Goal: Information Seeking & Learning: Learn about a topic

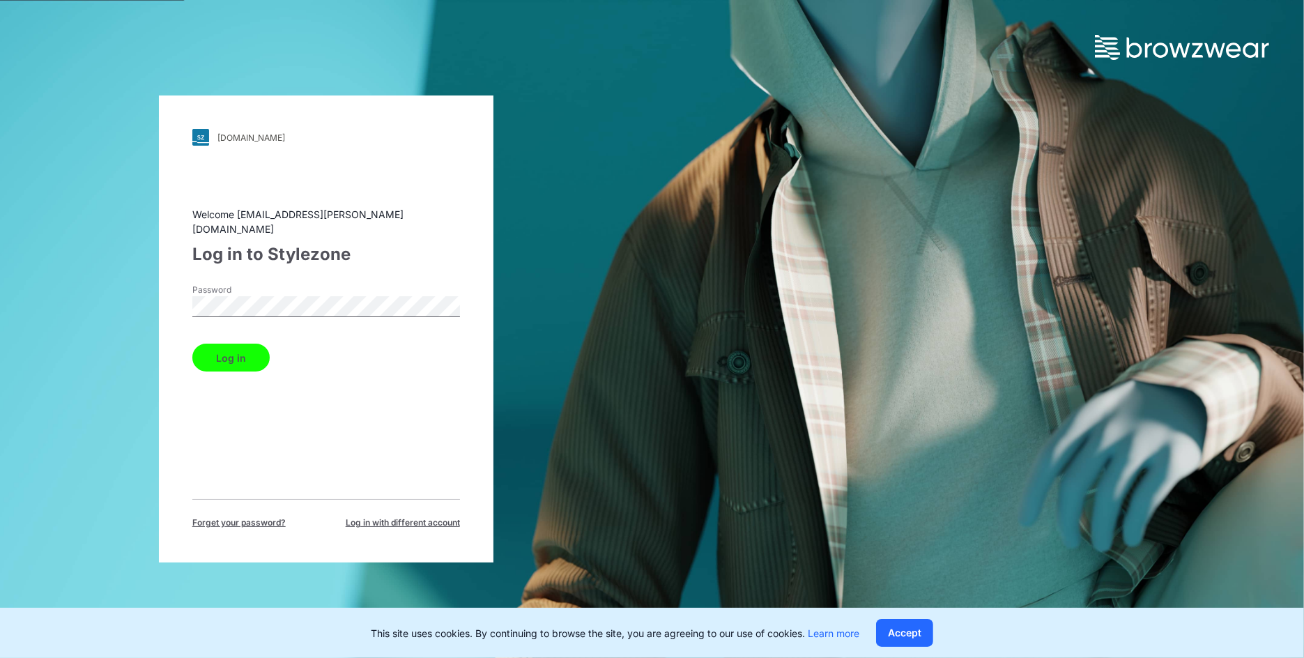
click at [222, 361] on button "Log in" at bounding box center [230, 358] width 77 height 28
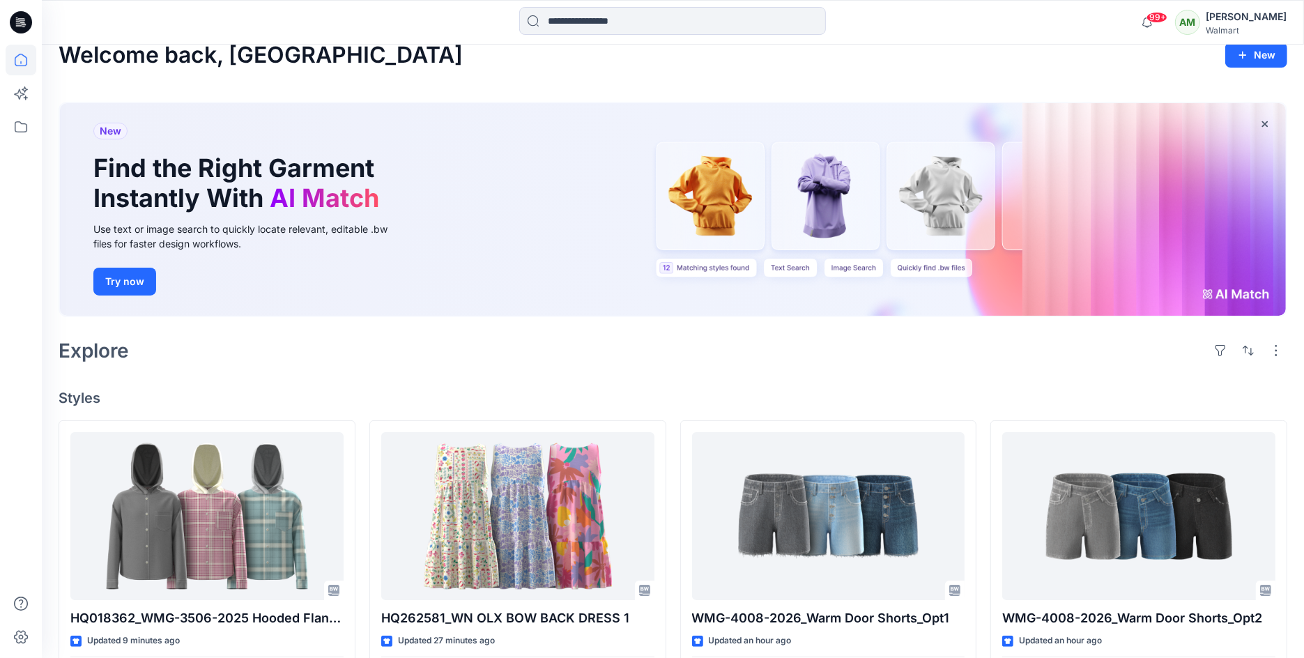
scroll to position [21, 0]
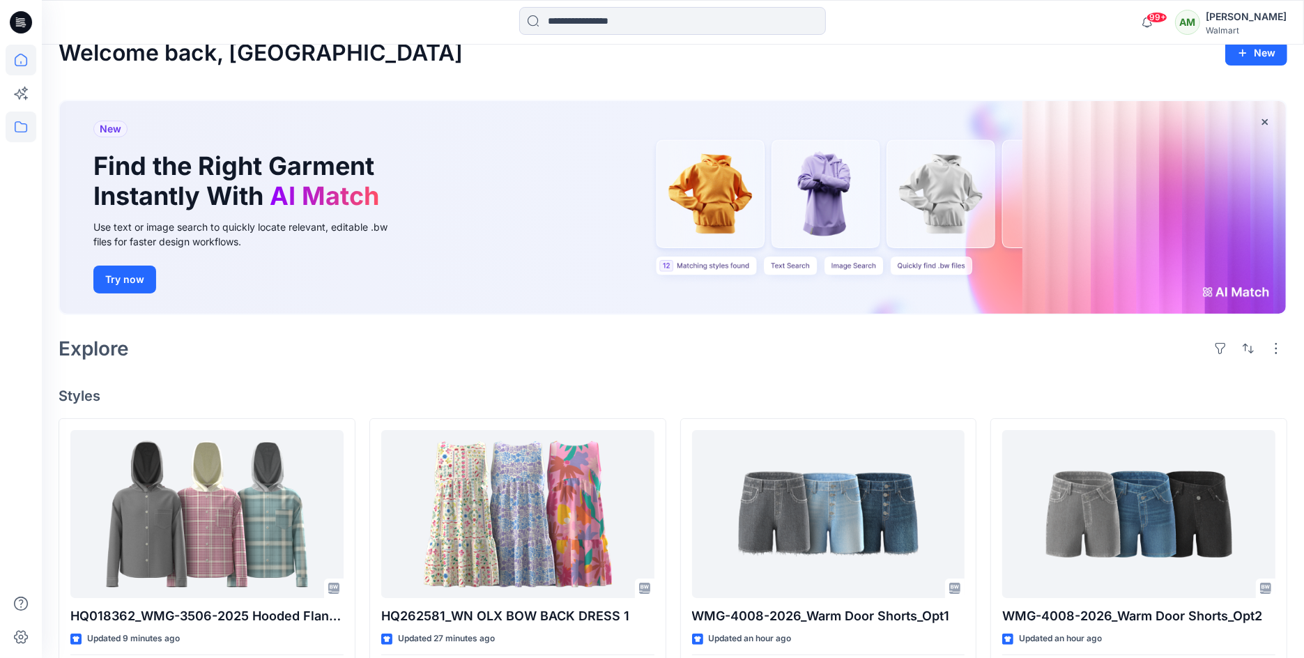
click at [22, 130] on icon at bounding box center [21, 127] width 31 height 31
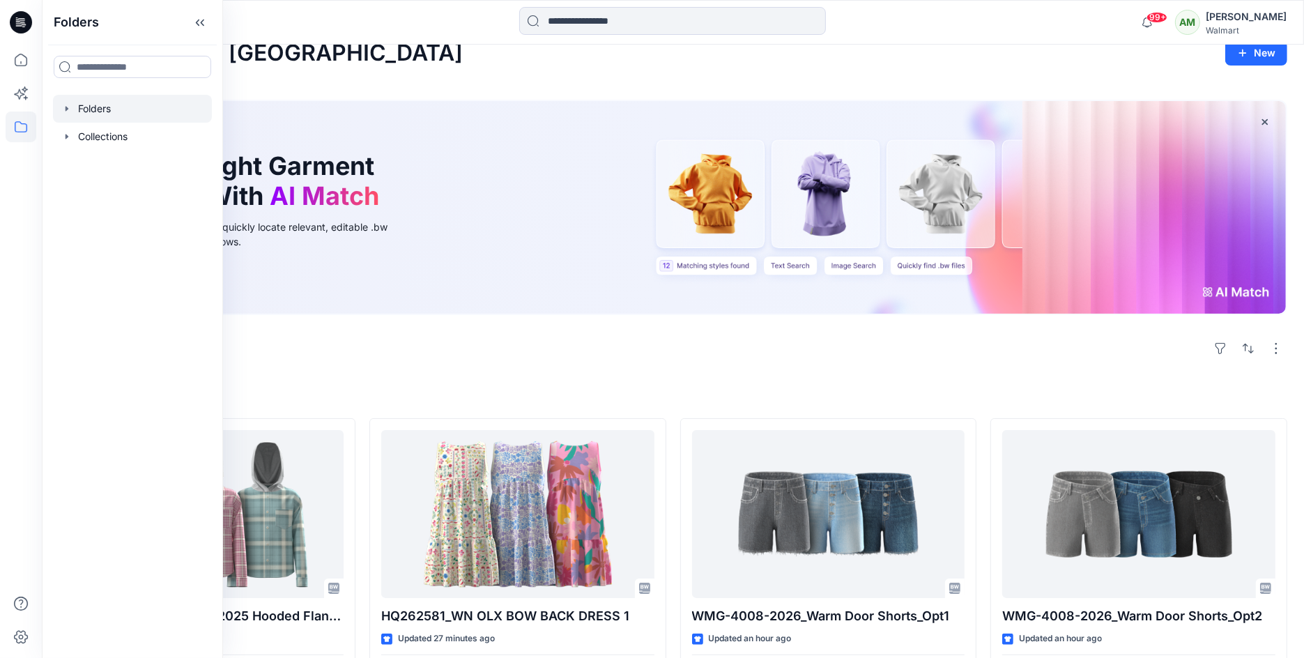
click at [66, 107] on icon "button" at bounding box center [67, 108] width 3 height 5
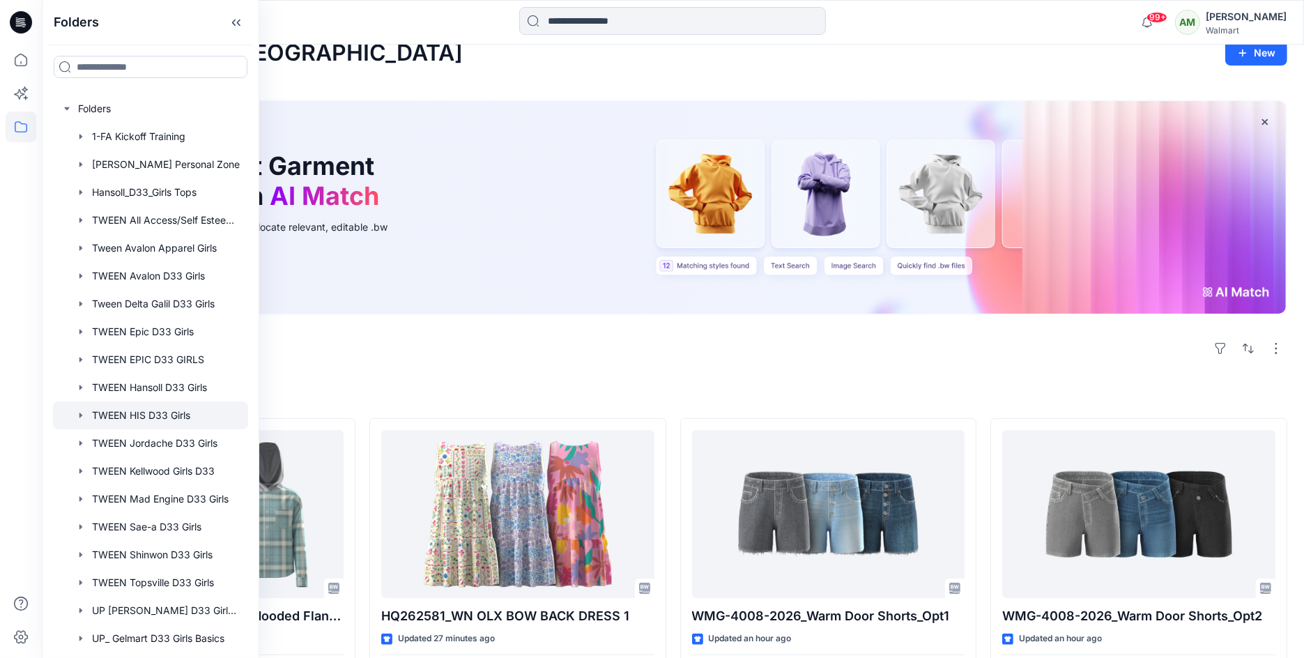
scroll to position [25, 0]
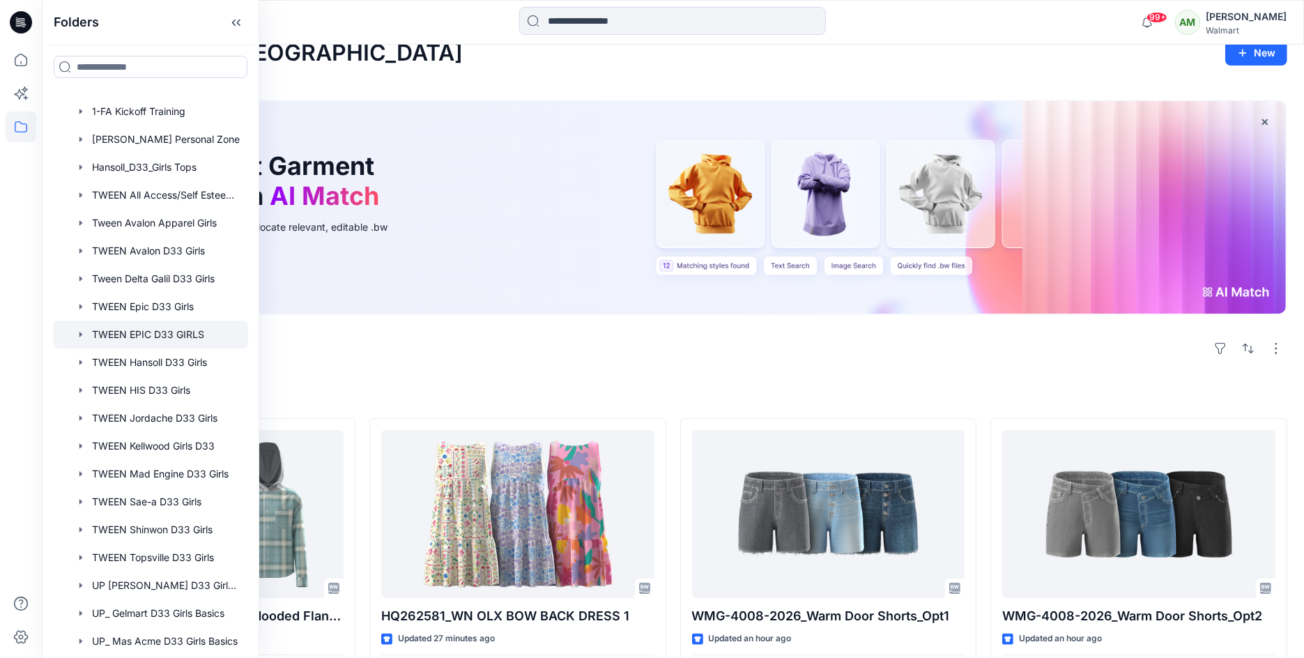
click at [146, 338] on div at bounding box center [150, 335] width 195 height 28
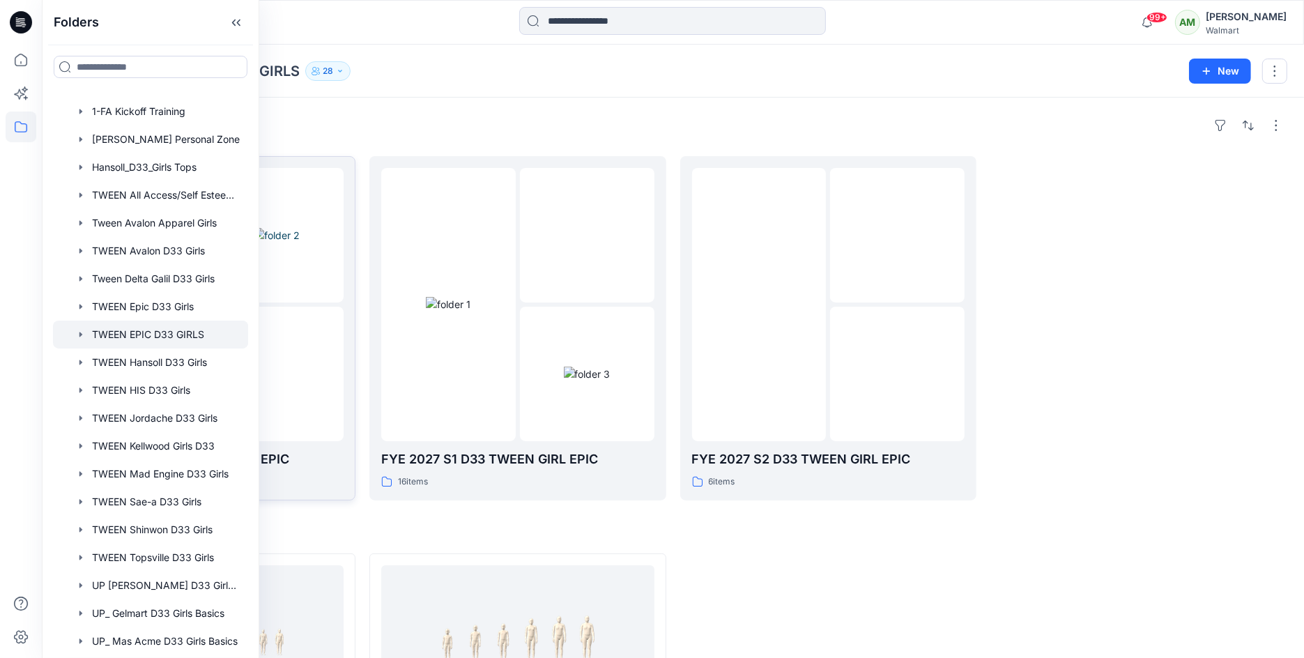
click at [300, 243] on img at bounding box center [276, 235] width 47 height 15
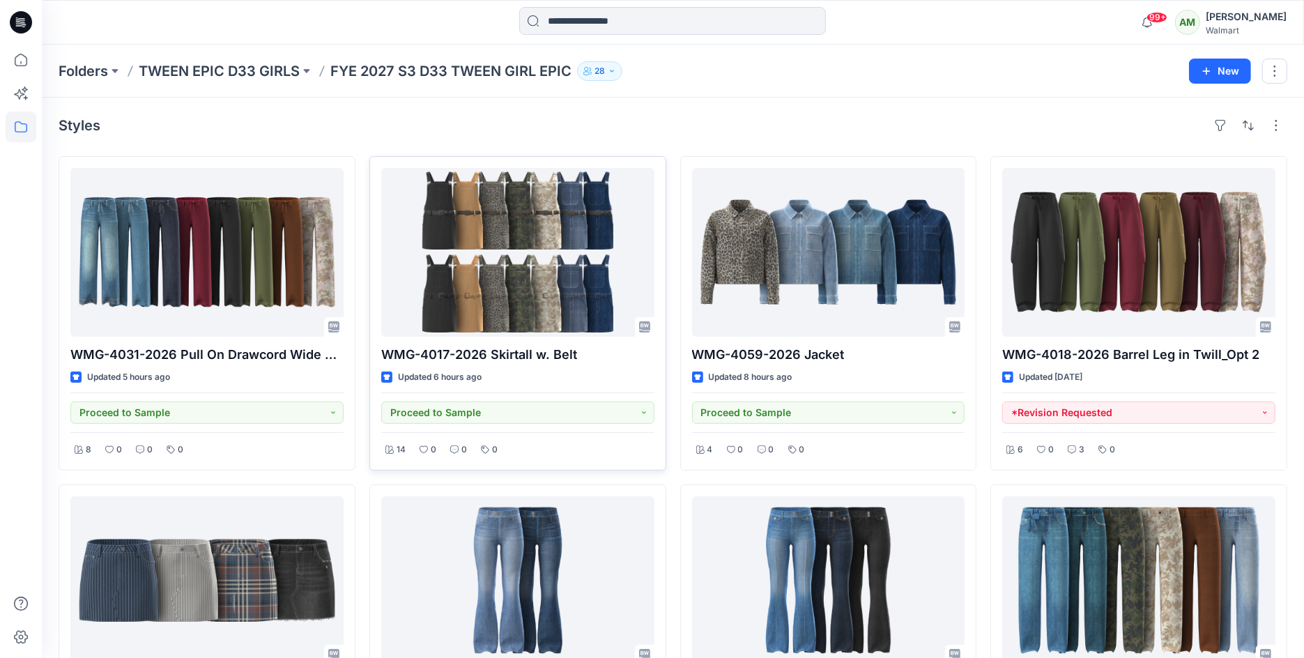
click at [515, 224] on div at bounding box center [517, 252] width 273 height 169
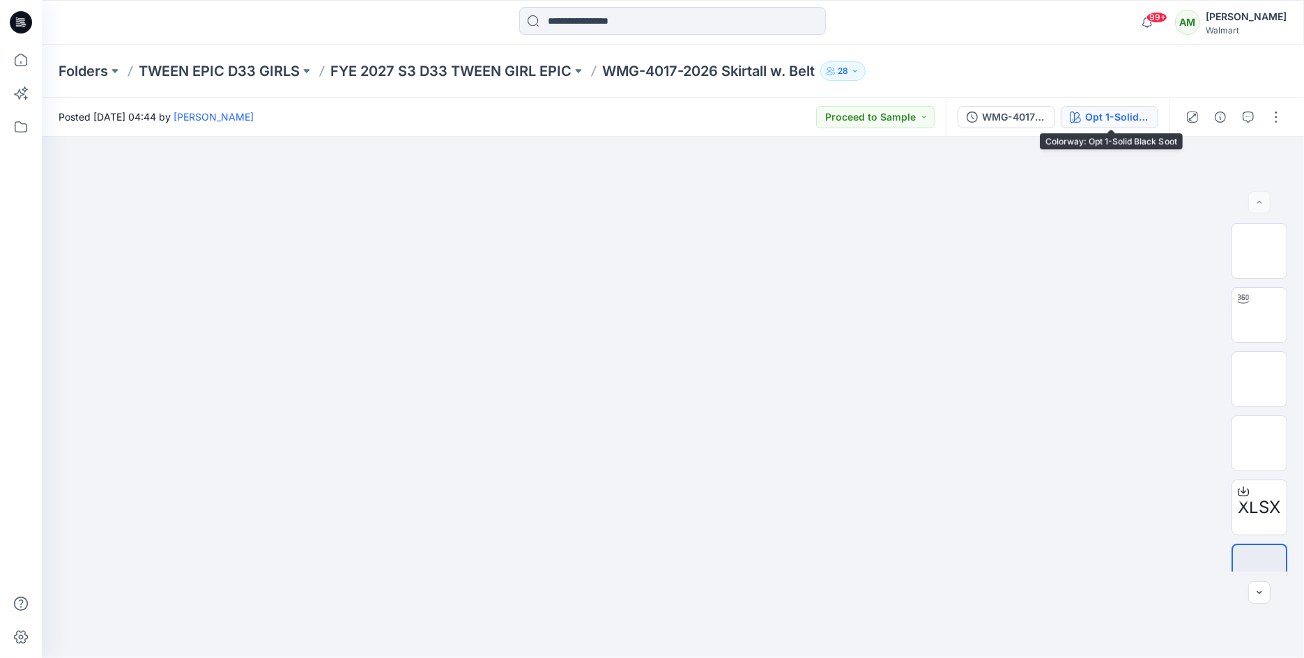
click at [1094, 114] on div "Opt 1-Solid Black Soot" at bounding box center [1117, 116] width 64 height 15
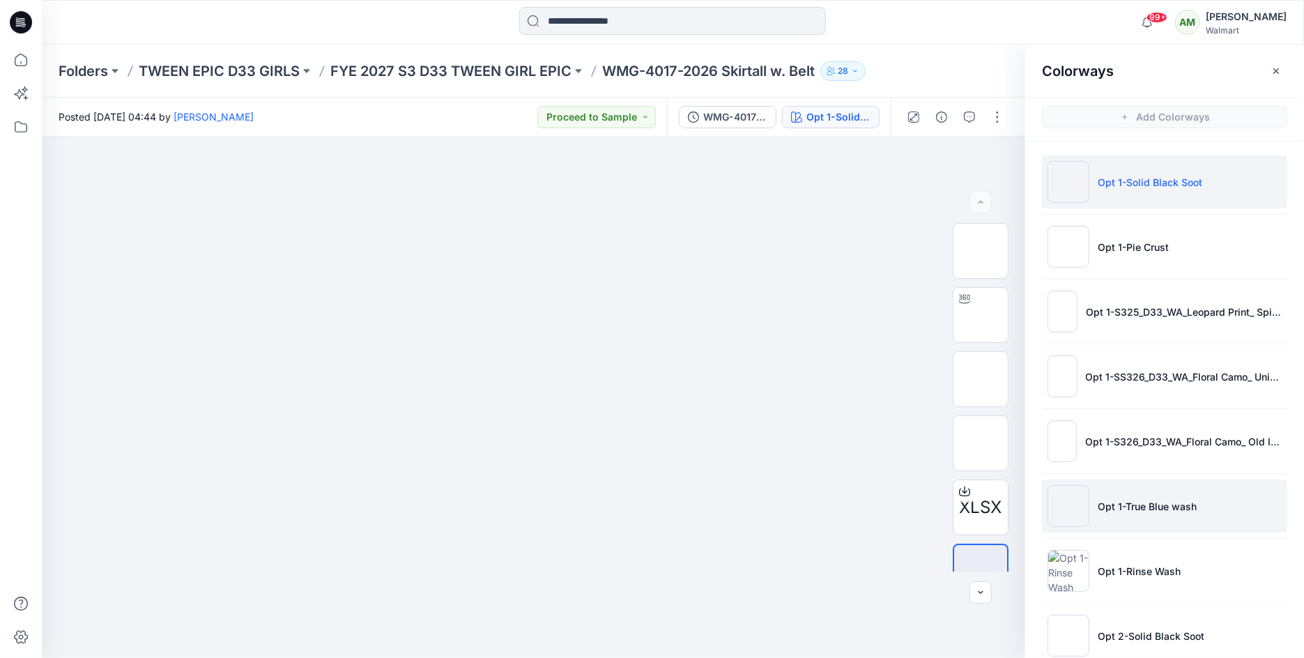
click at [1128, 523] on li "Opt 1-True Blue wash" at bounding box center [1164, 506] width 245 height 53
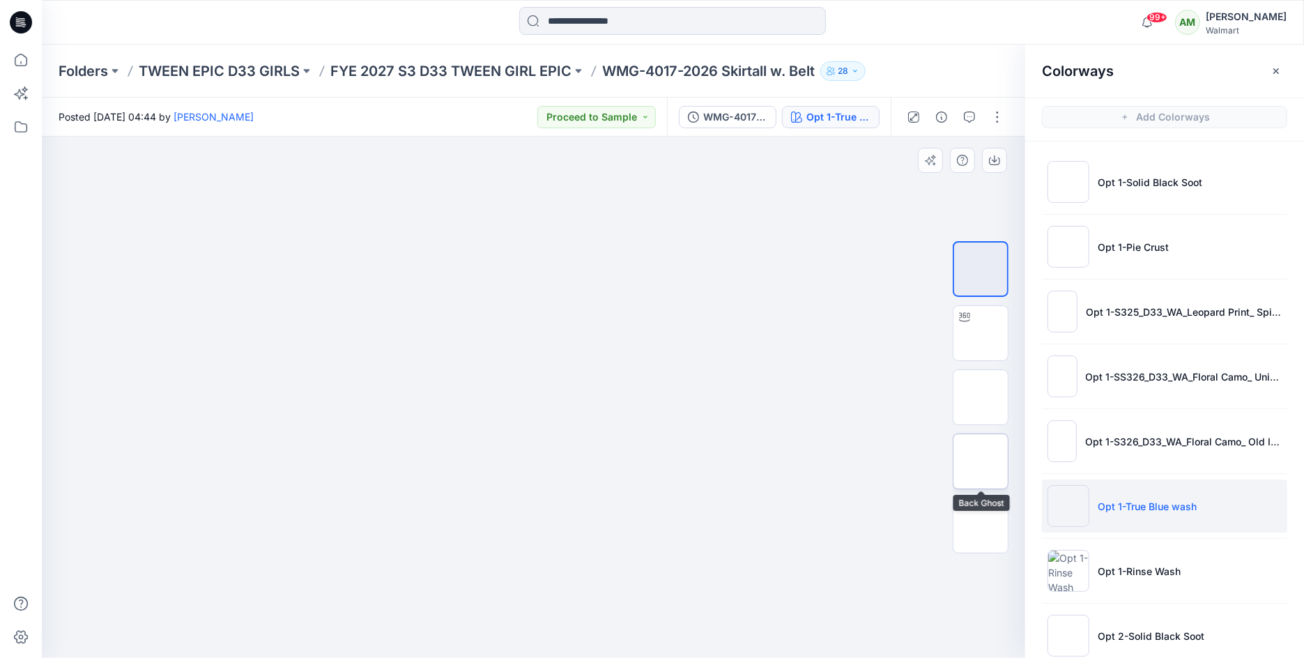
click at [981, 461] on img at bounding box center [981, 461] width 0 height 0
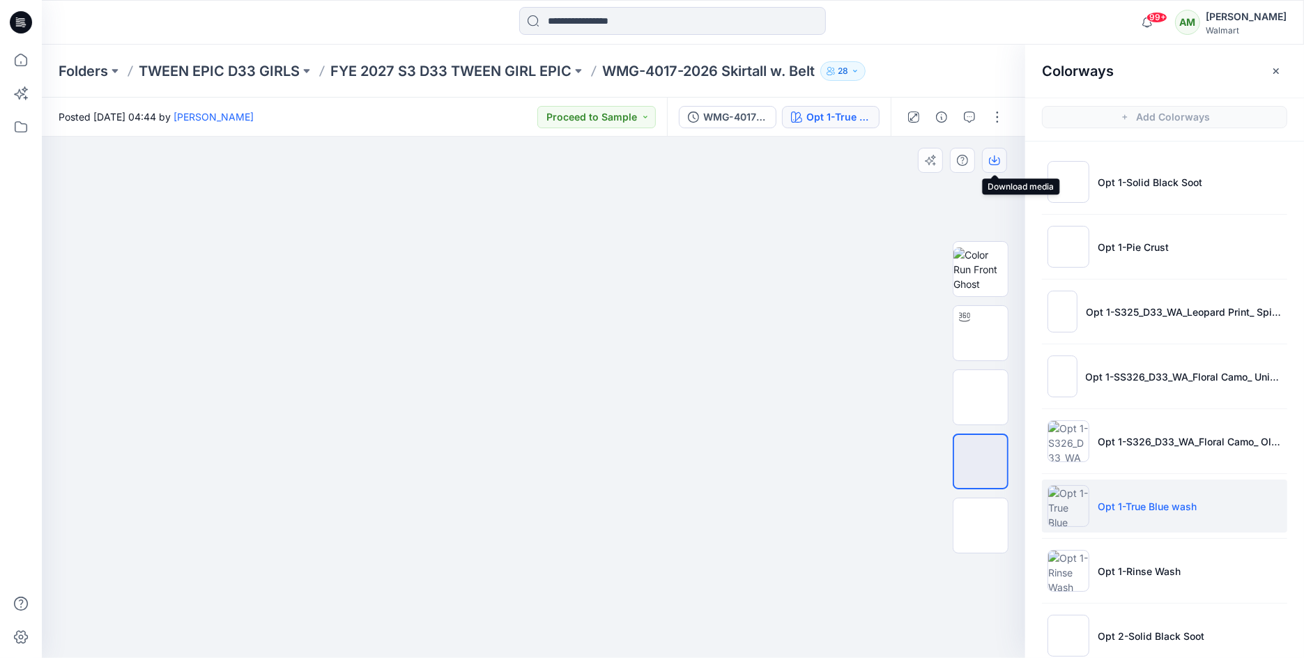
click at [997, 155] on icon "button" at bounding box center [994, 160] width 11 height 11
click at [764, 489] on div at bounding box center [533, 397] width 983 height 521
click at [981, 333] on img at bounding box center [981, 333] width 0 height 0
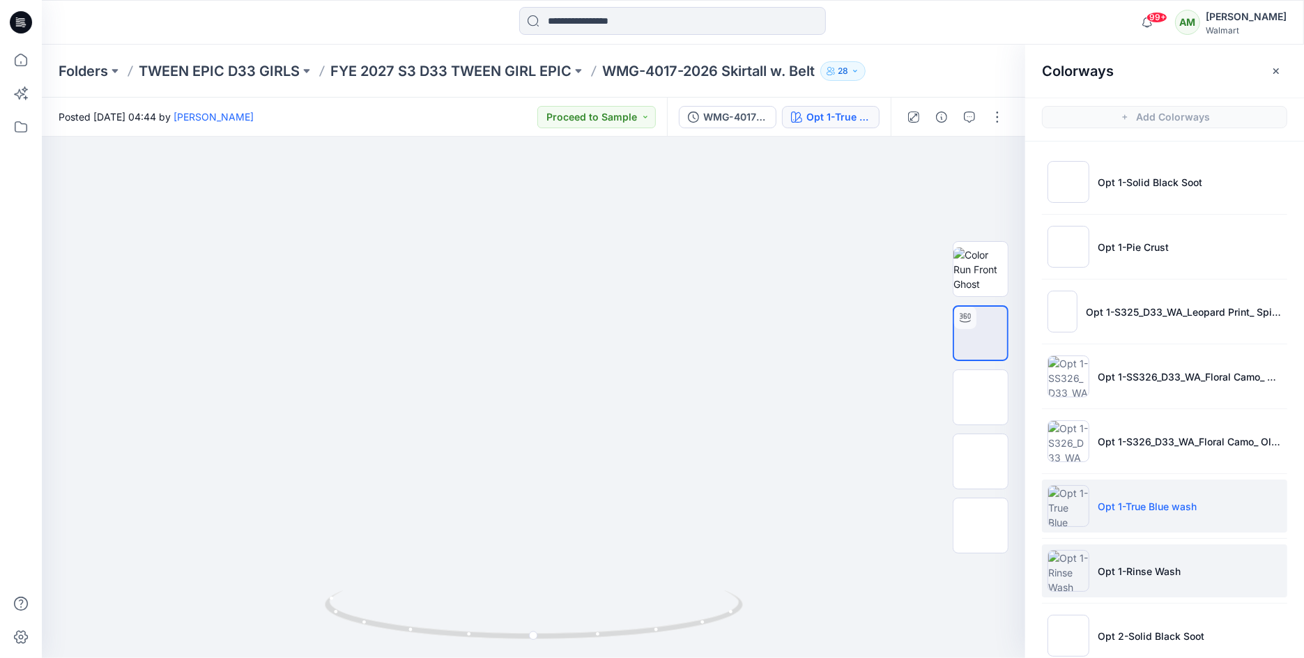
click at [1111, 564] on p "Opt 1-Rinse Wash" at bounding box center [1139, 571] width 83 height 15
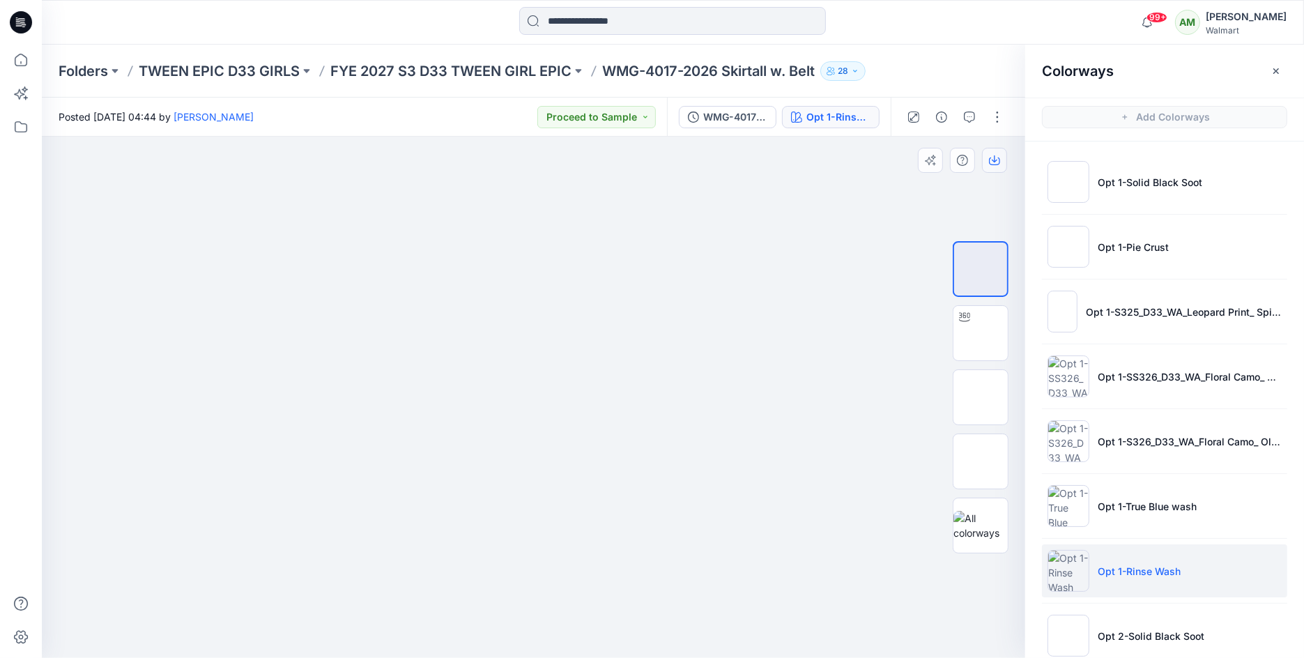
click at [990, 156] on icon "button" at bounding box center [994, 160] width 11 height 11
click at [981, 333] on img at bounding box center [981, 333] width 0 height 0
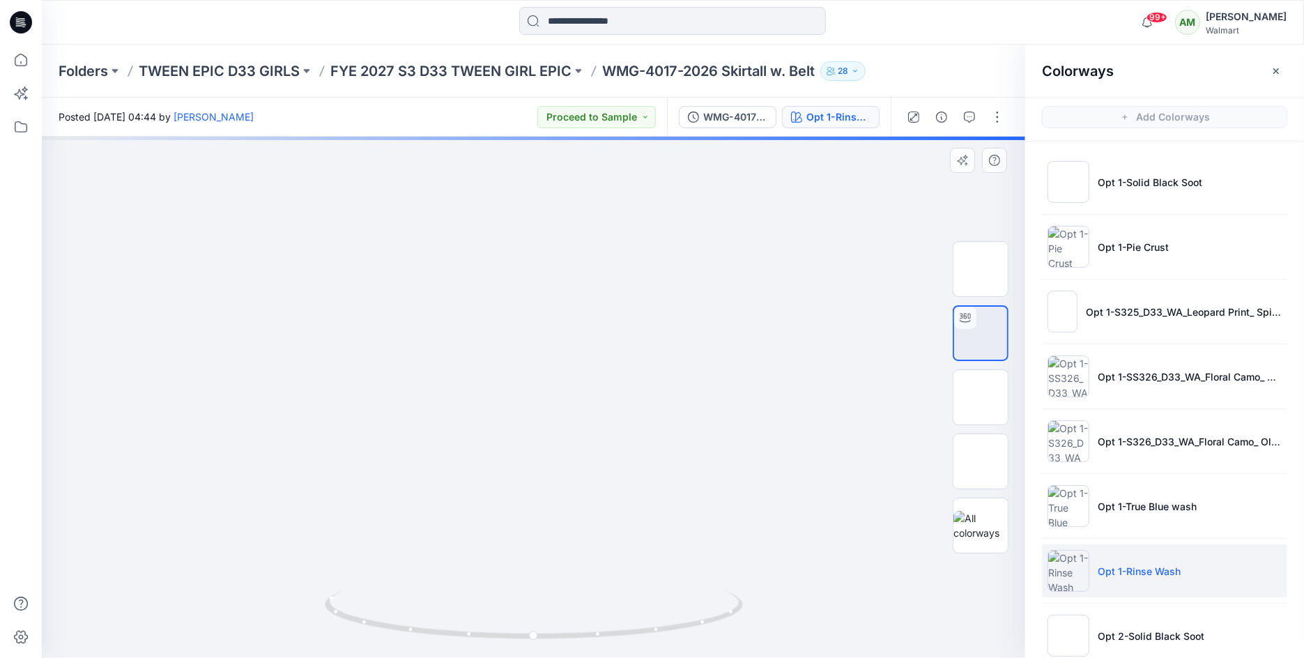
click at [781, 432] on div at bounding box center [533, 397] width 983 height 521
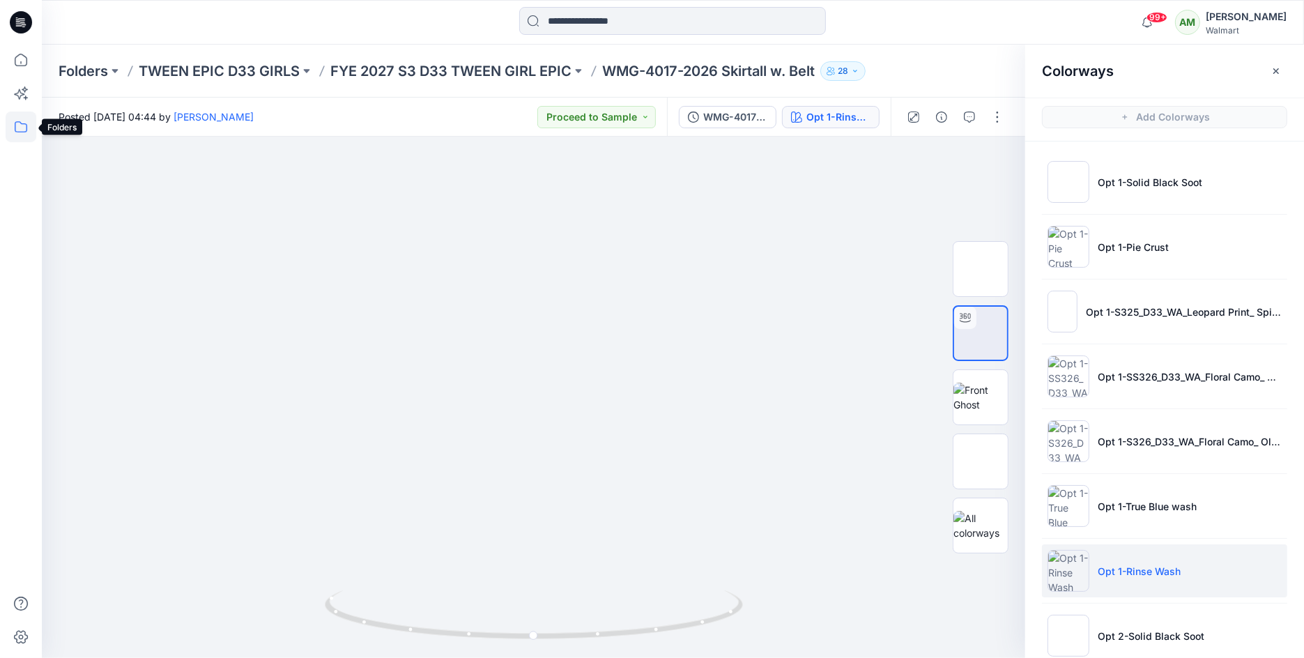
click at [20, 120] on icon at bounding box center [21, 127] width 31 height 31
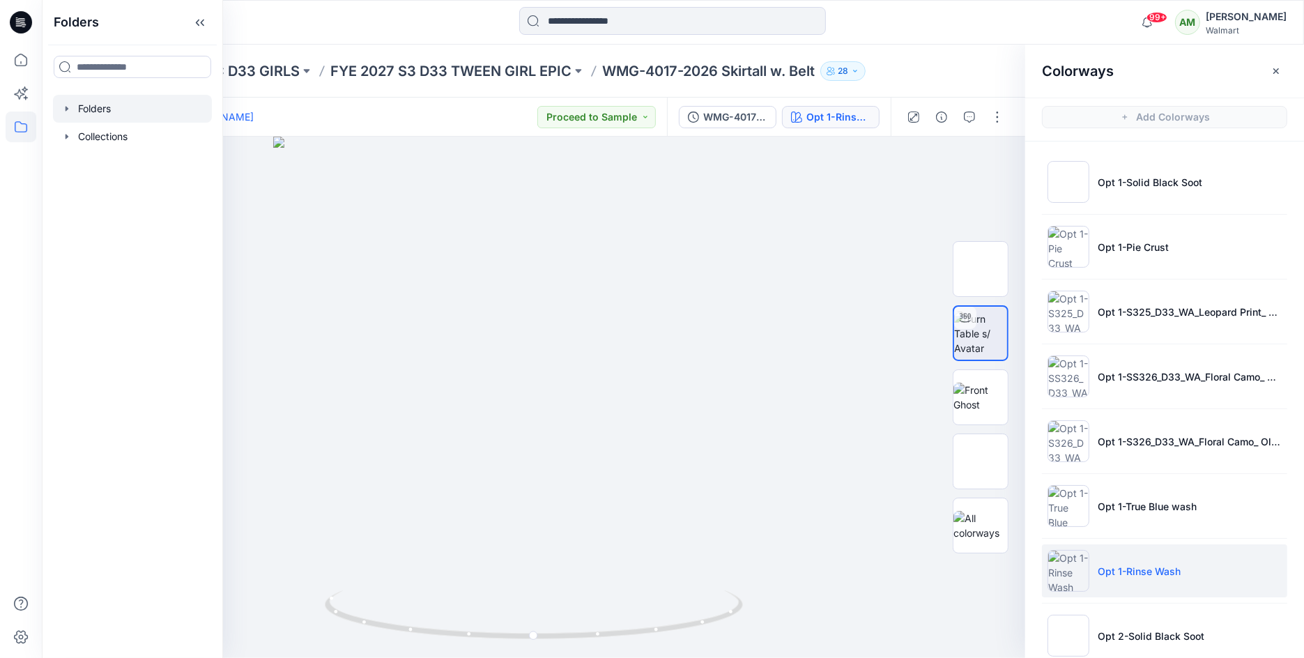
click at [68, 112] on icon "button" at bounding box center [66, 108] width 11 height 11
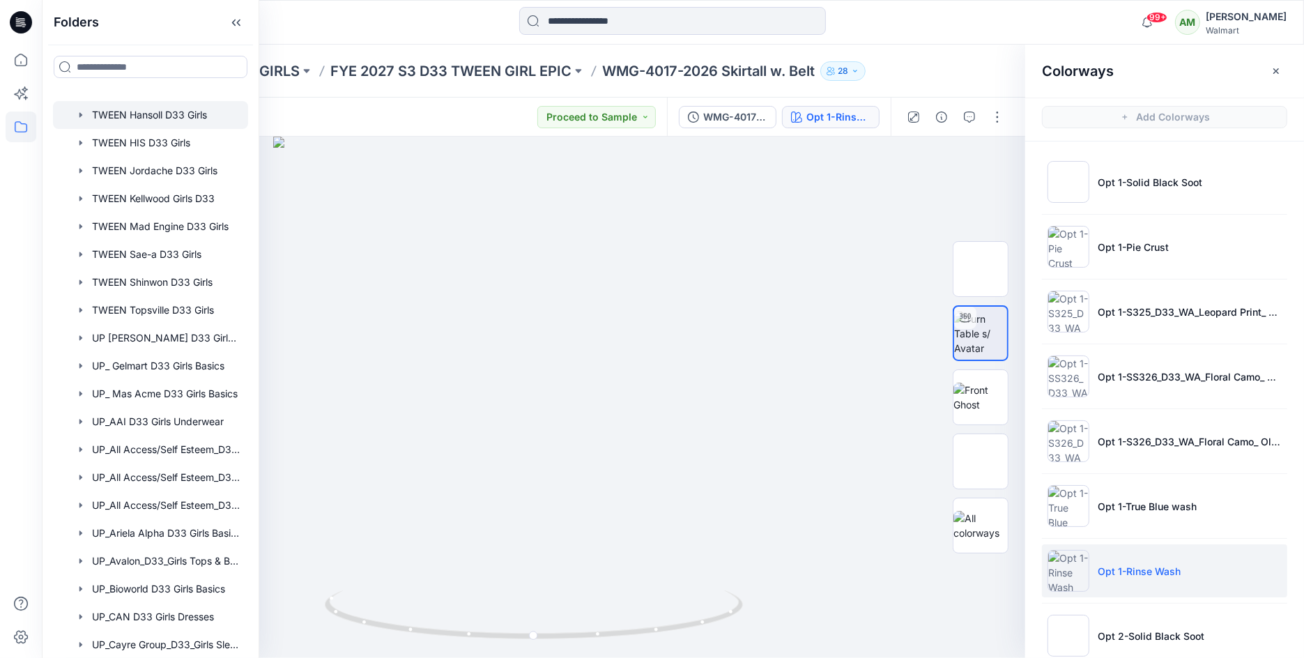
scroll to position [287, 0]
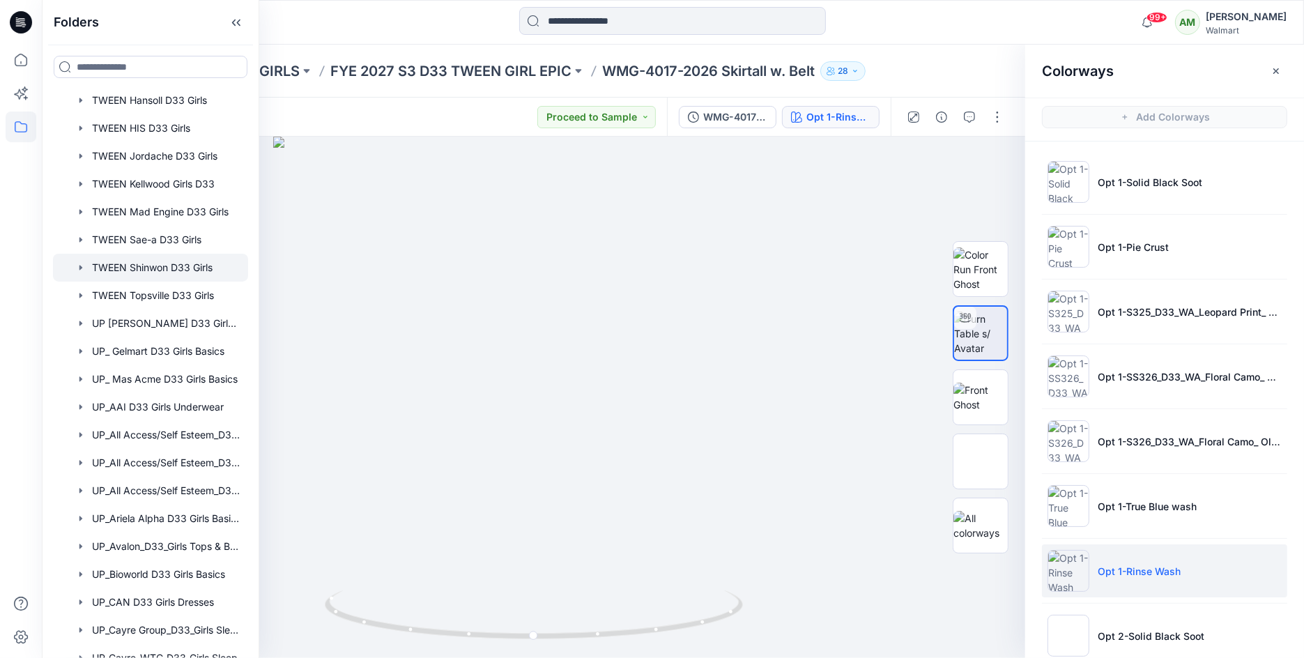
click at [167, 262] on div at bounding box center [150, 268] width 195 height 28
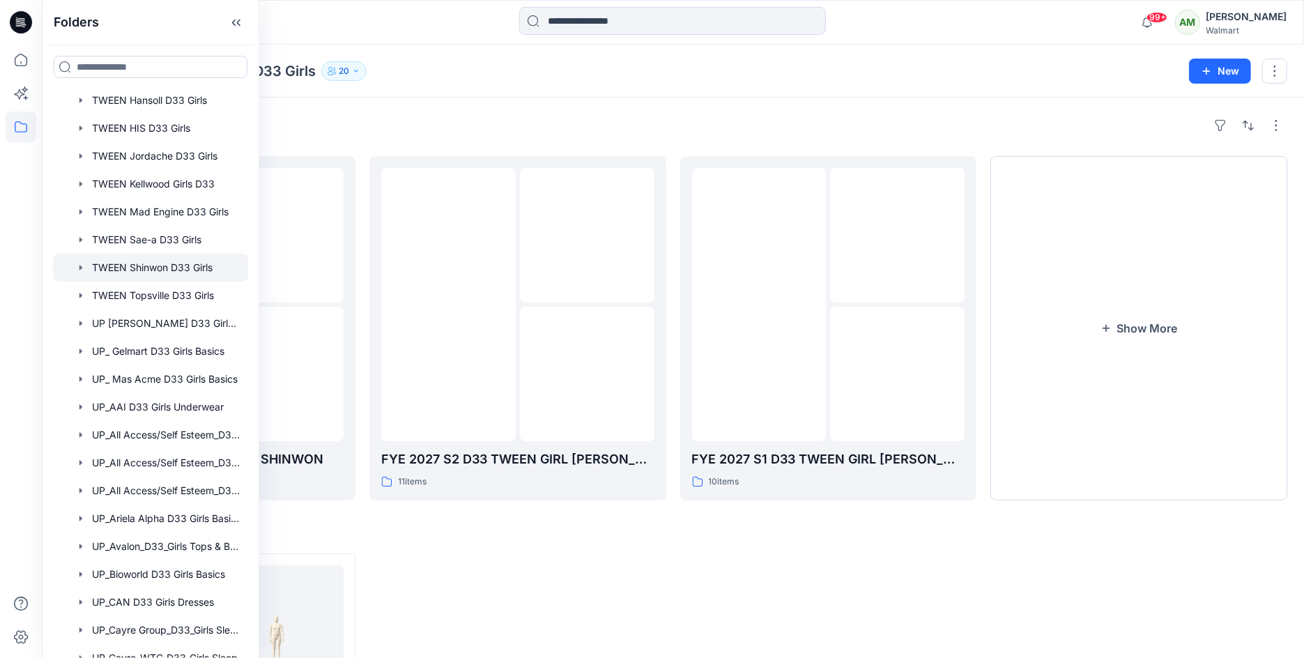
click at [652, 70] on div "Folders TWEEN Shinwon D33 Girls 20" at bounding box center [619, 71] width 1120 height 20
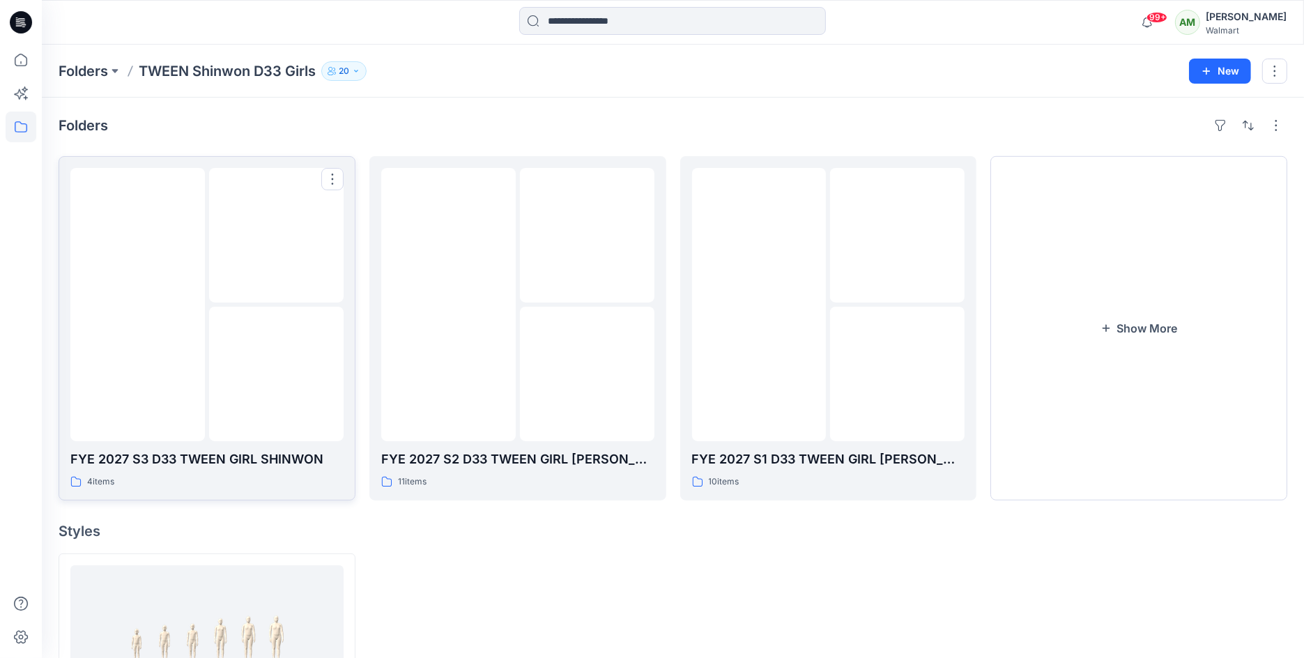
click at [276, 374] on img at bounding box center [276, 374] width 0 height 0
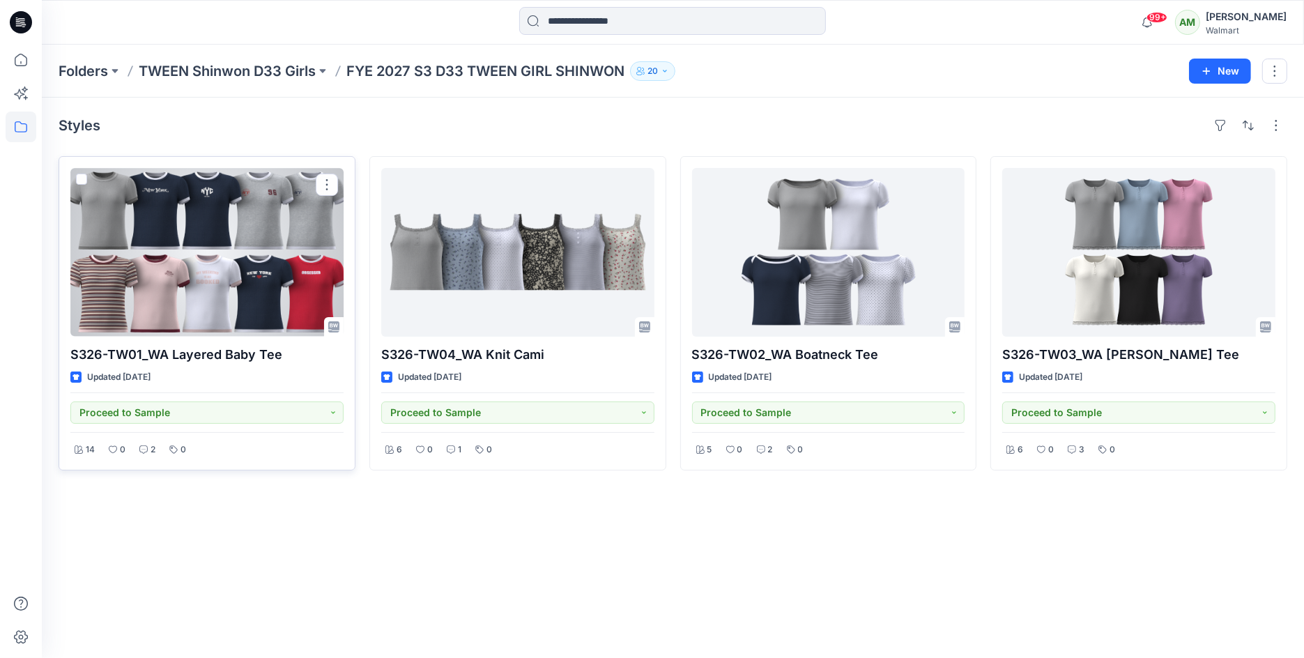
click at [224, 282] on div at bounding box center [206, 252] width 273 height 169
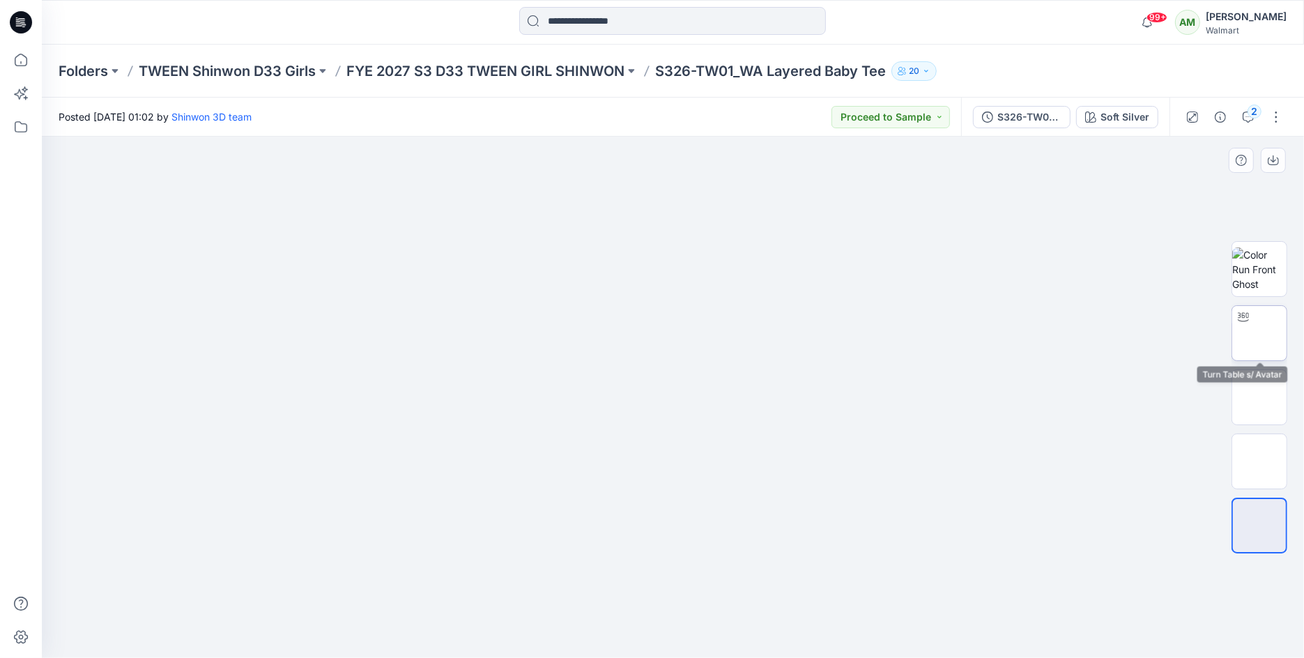
click at [1260, 333] on img at bounding box center [1260, 333] width 0 height 0
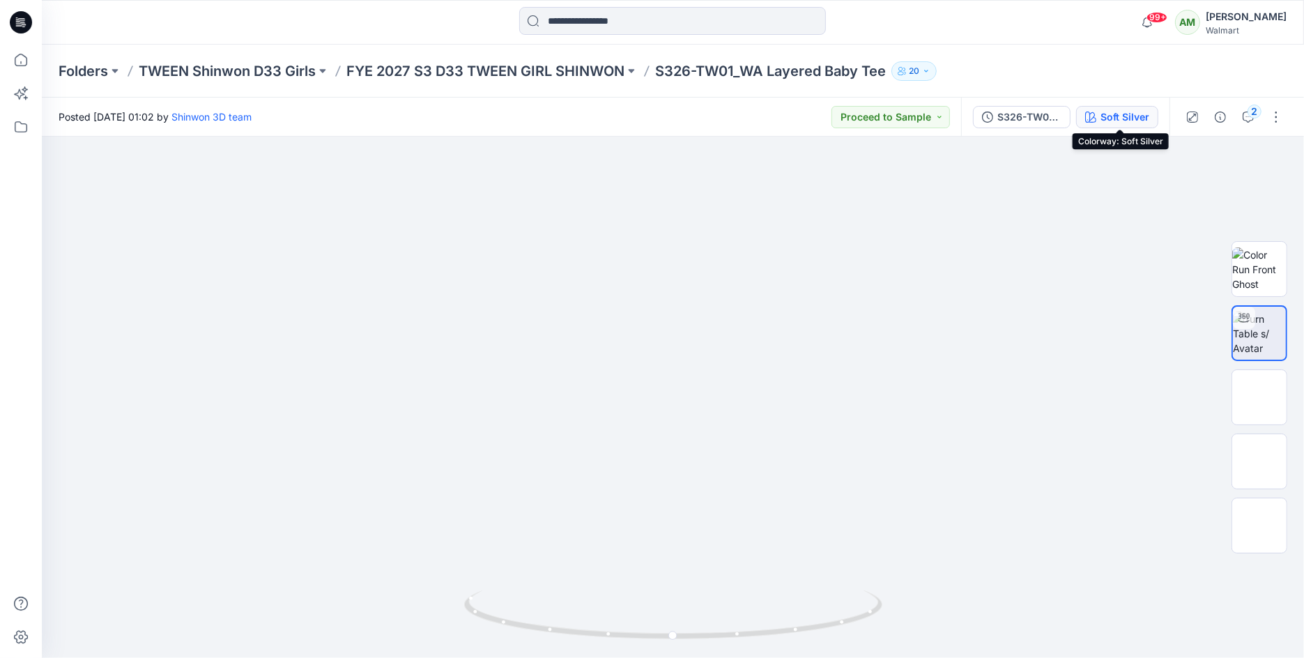
click at [1117, 120] on div "Soft Silver" at bounding box center [1125, 116] width 49 height 15
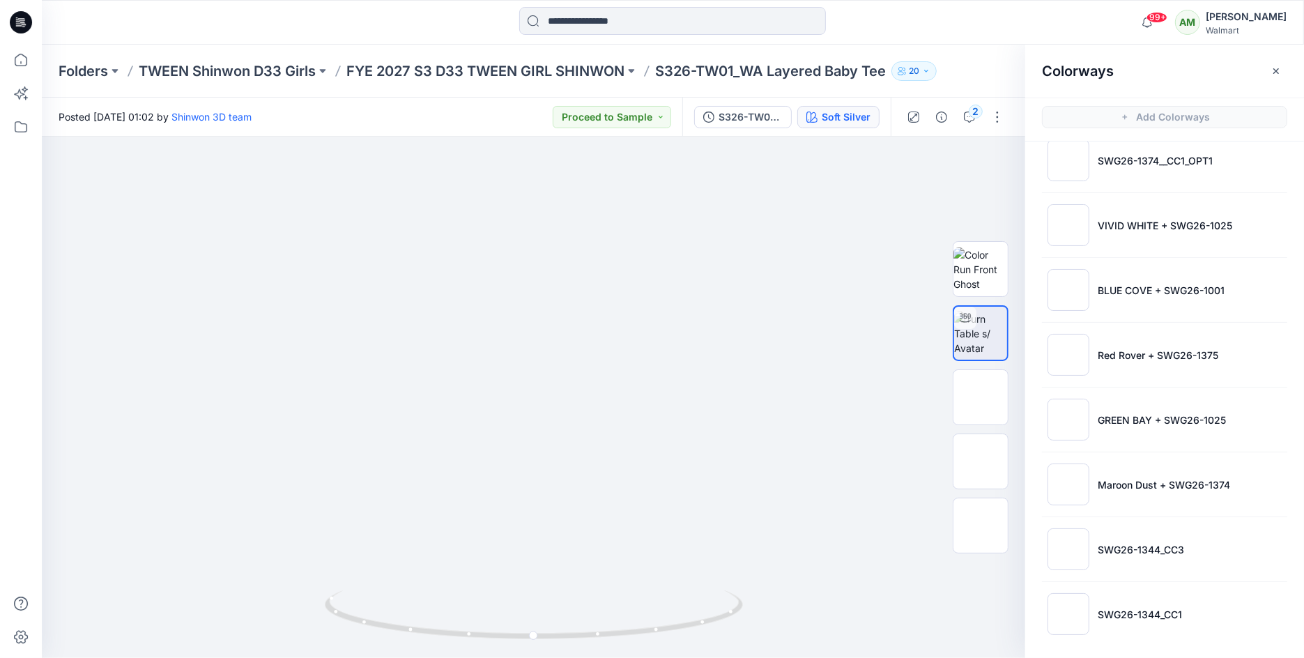
scroll to position [3, 0]
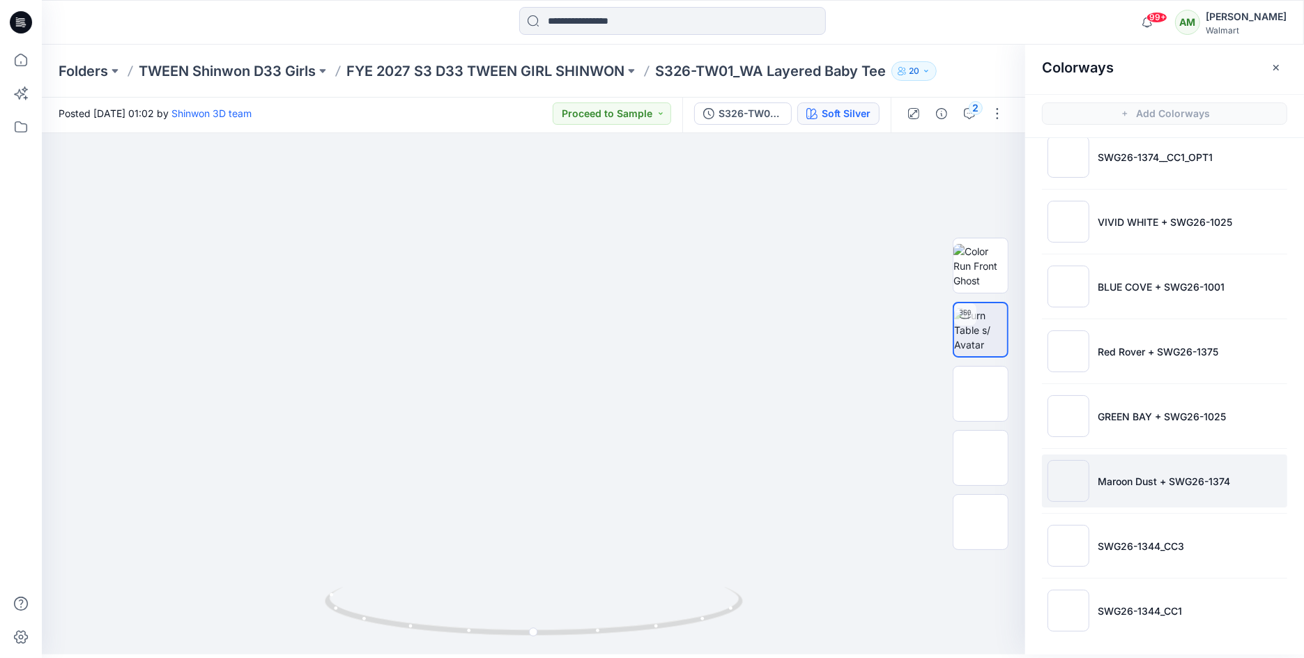
click at [1130, 475] on p "Maroon Dust + SWG26-1374" at bounding box center [1164, 481] width 132 height 15
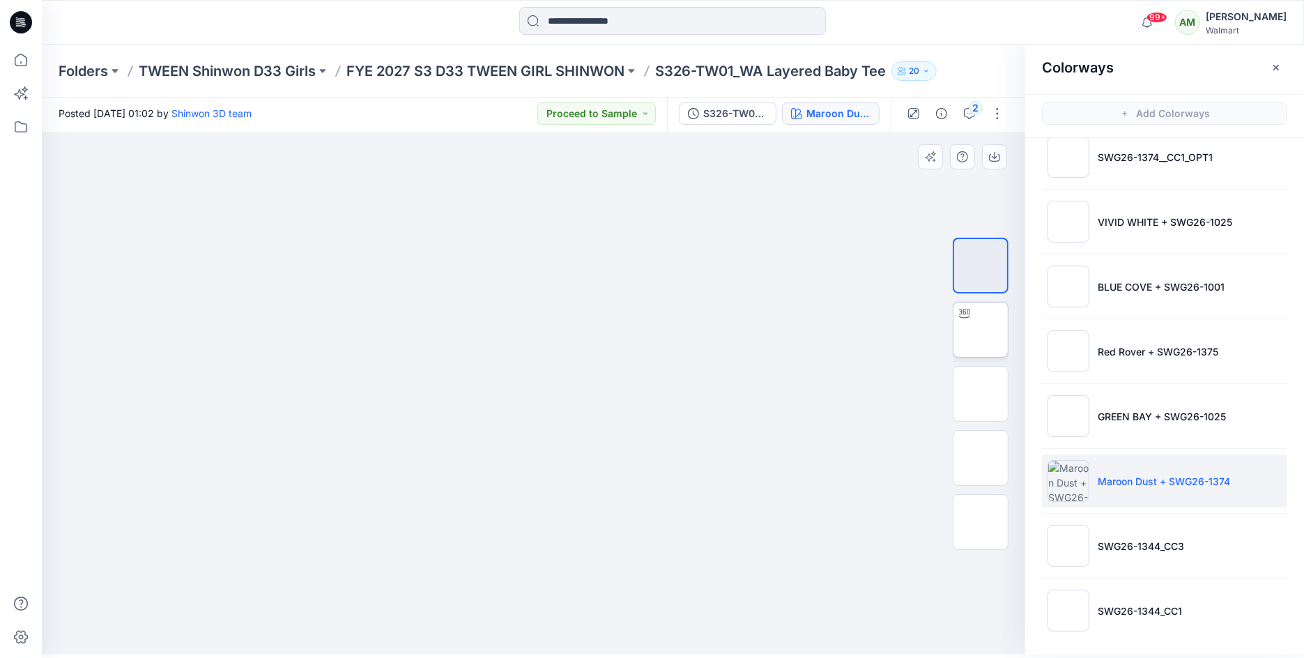
click at [981, 330] on img at bounding box center [981, 330] width 0 height 0
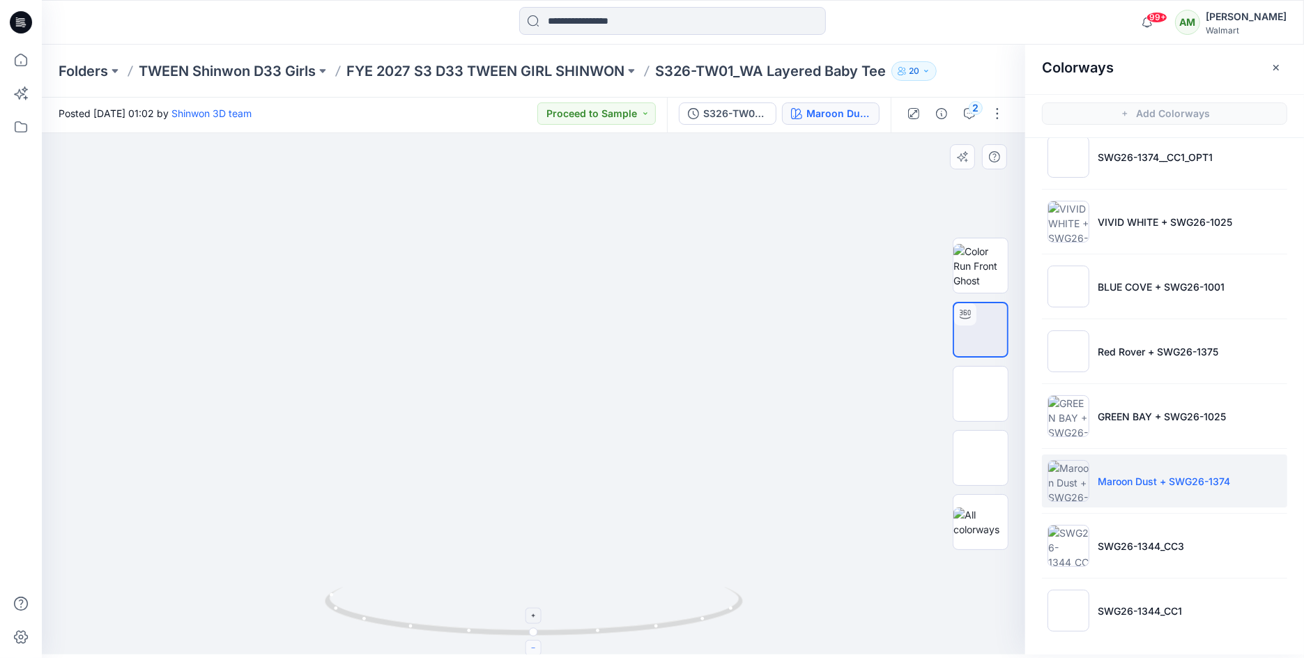
click at [533, 645] on foreignobject at bounding box center [534, 648] width 16 height 16
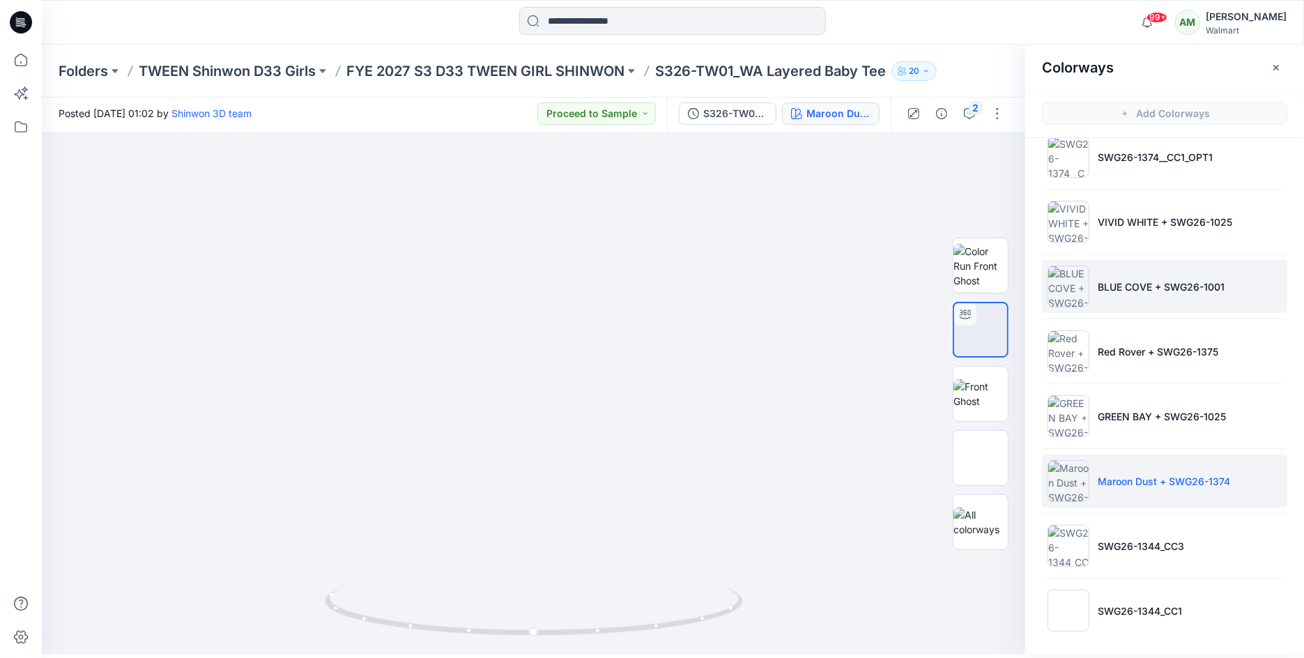
click at [1165, 291] on li "BLUE COVE + SWG26-1001" at bounding box center [1164, 286] width 245 height 53
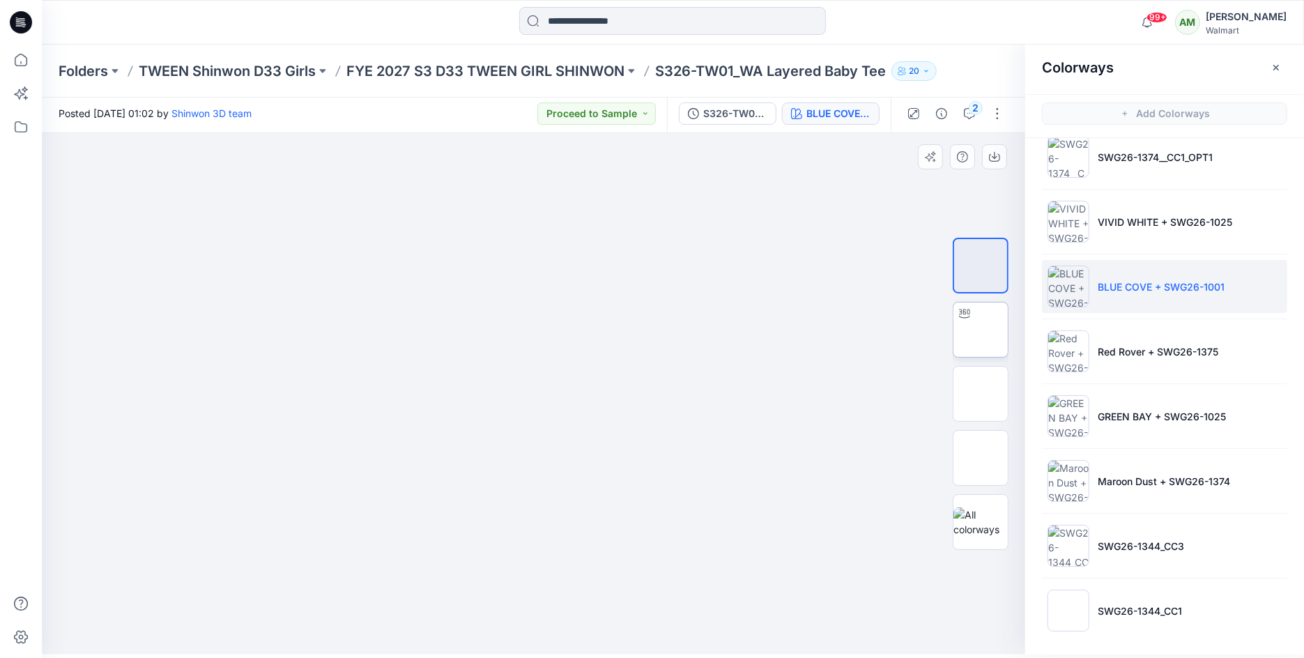
click at [981, 330] on img at bounding box center [981, 330] width 0 height 0
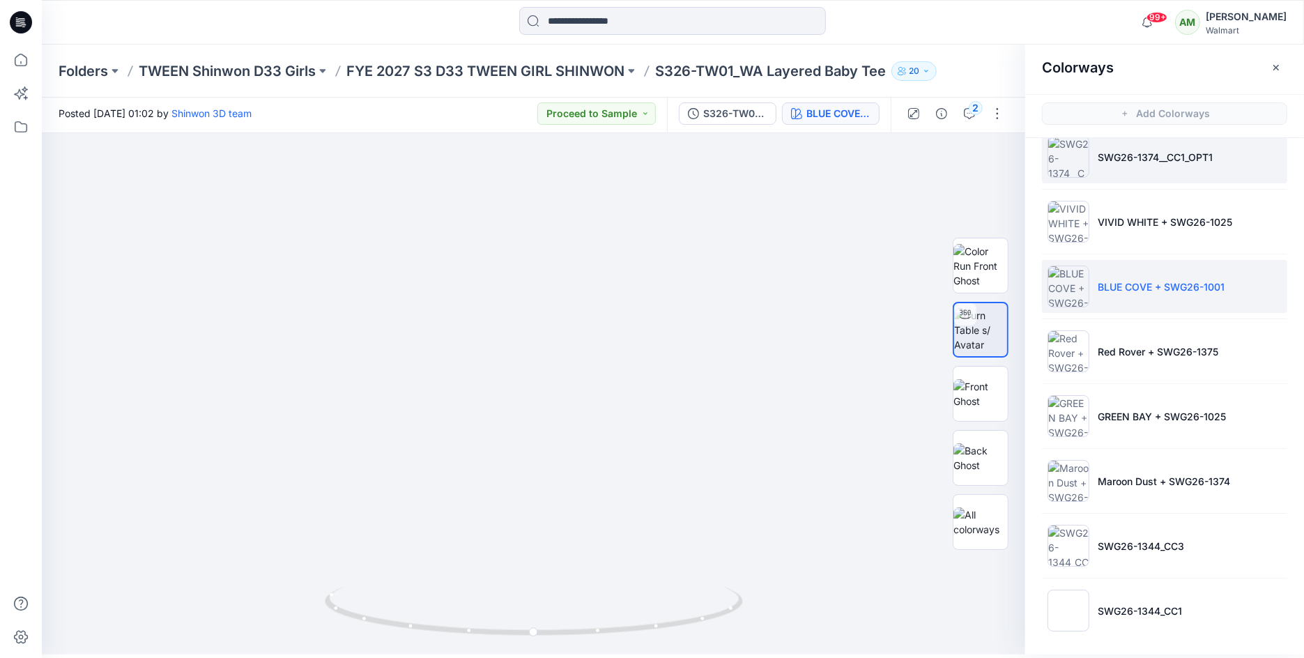
click at [1183, 176] on li "SWG26-1374__CC1_OPT1" at bounding box center [1164, 156] width 245 height 53
